Goal: Find contact information: Find contact information

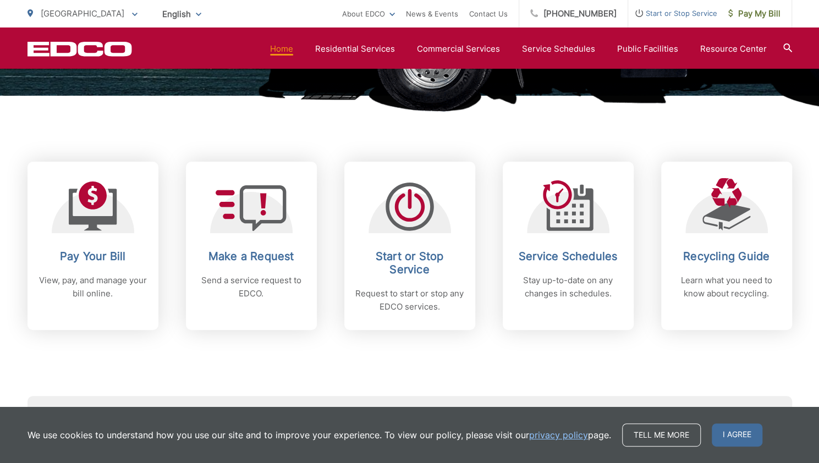
scroll to position [387, 0]
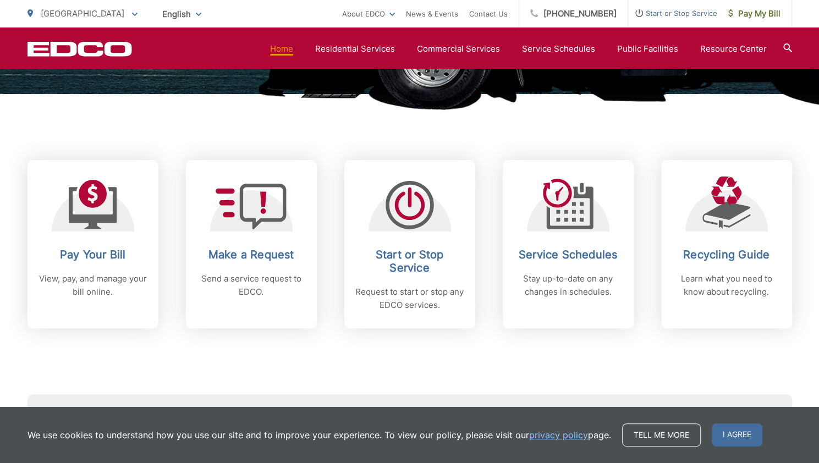
click at [493, 380] on div "Subscribe to EDCO service alerts, upcoming events & environmental news: Submit" at bounding box center [410, 396] width 765 height 137
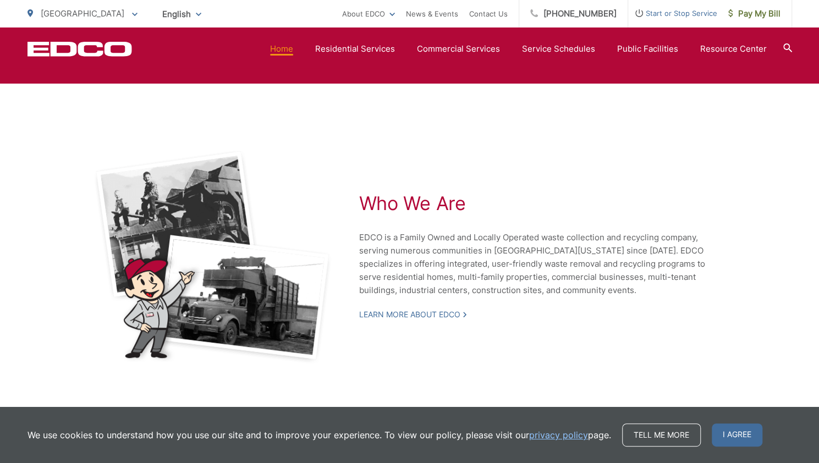
scroll to position [2367, 0]
click at [287, 50] on link "Home" at bounding box center [281, 48] width 23 height 13
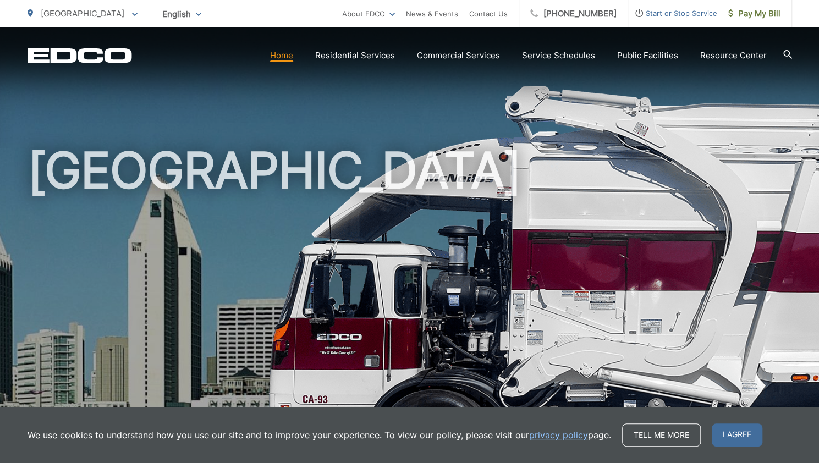
click at [787, 55] on icon at bounding box center [787, 54] width 9 height 9
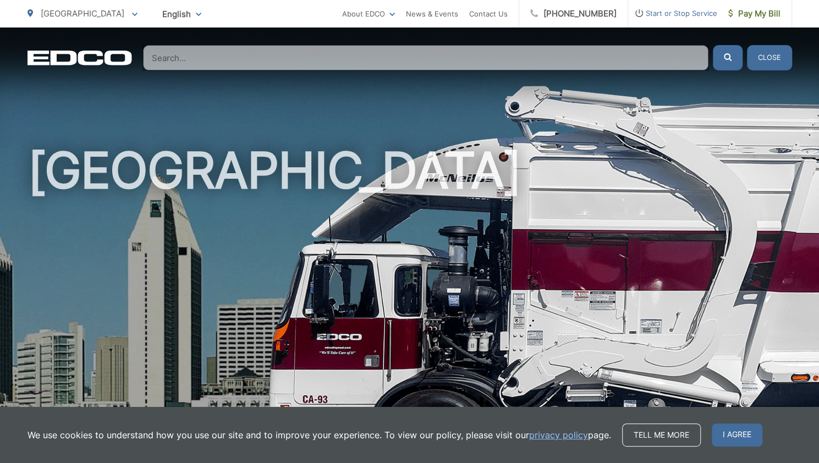
click at [561, 64] on input "Search" at bounding box center [426, 57] width 566 height 25
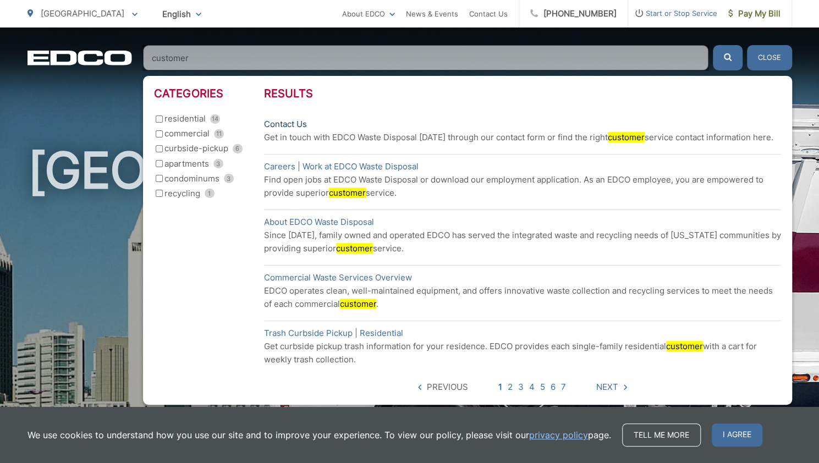
type input "customer"
click at [283, 122] on link "Contact Us" at bounding box center [285, 124] width 43 height 13
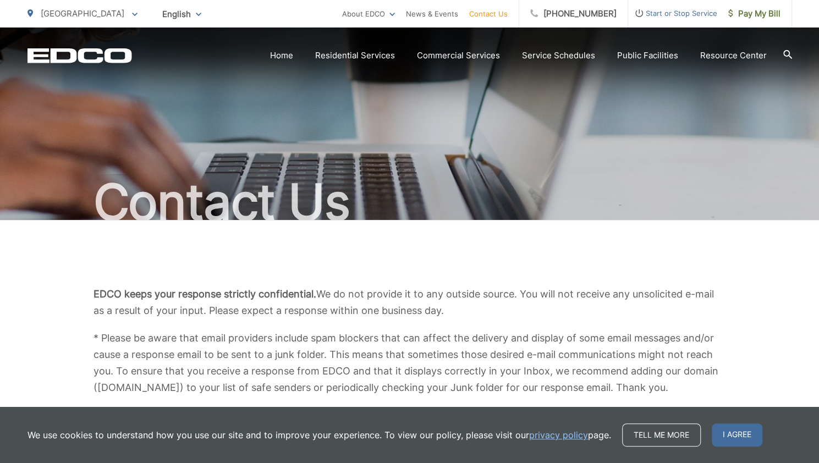
click at [412, 140] on div "Contact Us" at bounding box center [410, 124] width 765 height 193
